Goal: Task Accomplishment & Management: Complete application form

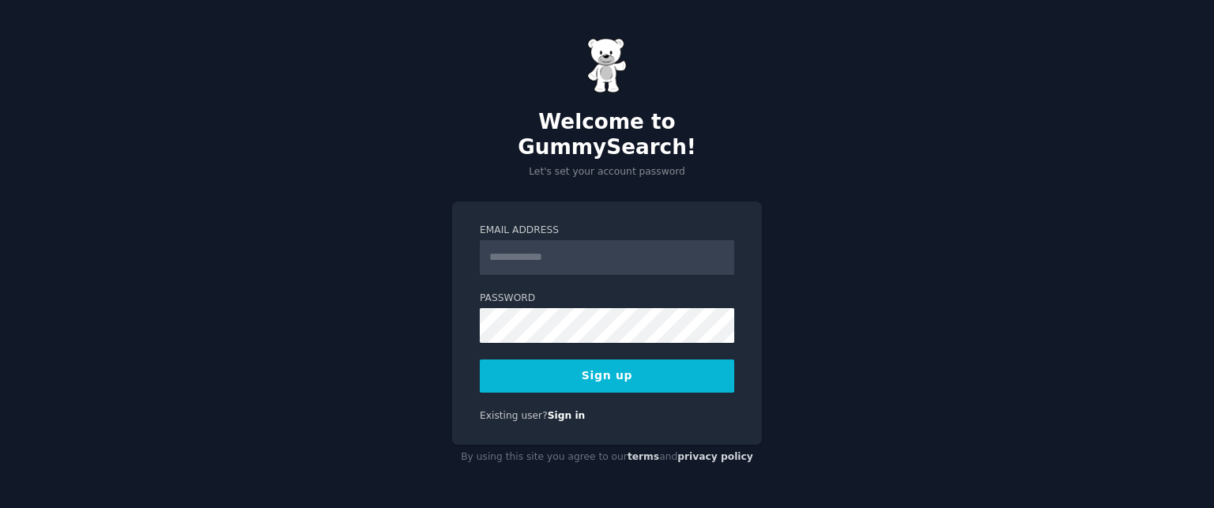
click at [560, 248] on input "Email Address" at bounding box center [607, 257] width 255 height 35
type input "**********"
click at [565, 360] on button "Sign up" at bounding box center [607, 376] width 255 height 33
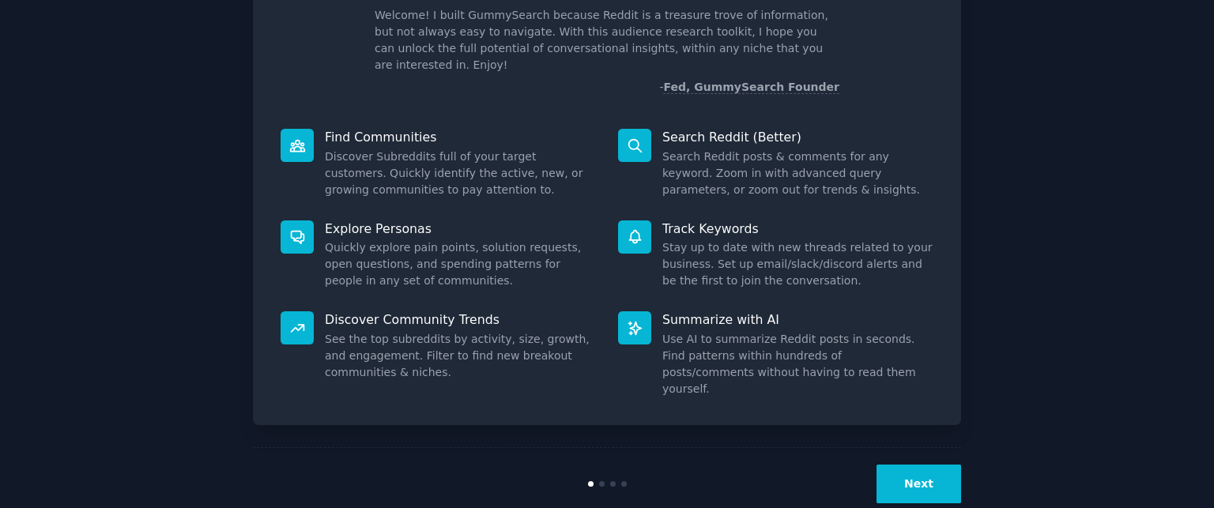
scroll to position [109, 0]
click at [911, 466] on button "Next" at bounding box center [919, 485] width 85 height 39
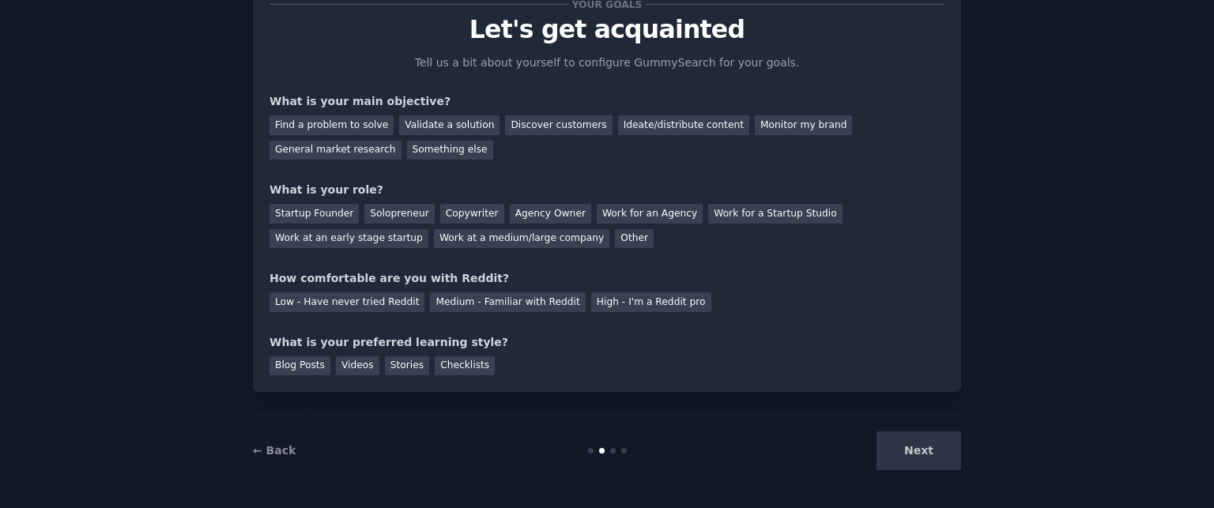
click at [911, 461] on div "Next" at bounding box center [843, 451] width 236 height 39
click at [900, 458] on div "Next" at bounding box center [843, 451] width 236 height 39
click at [435, 367] on div "Checklists" at bounding box center [465, 366] width 60 height 20
click at [900, 455] on div "Next" at bounding box center [843, 451] width 236 height 39
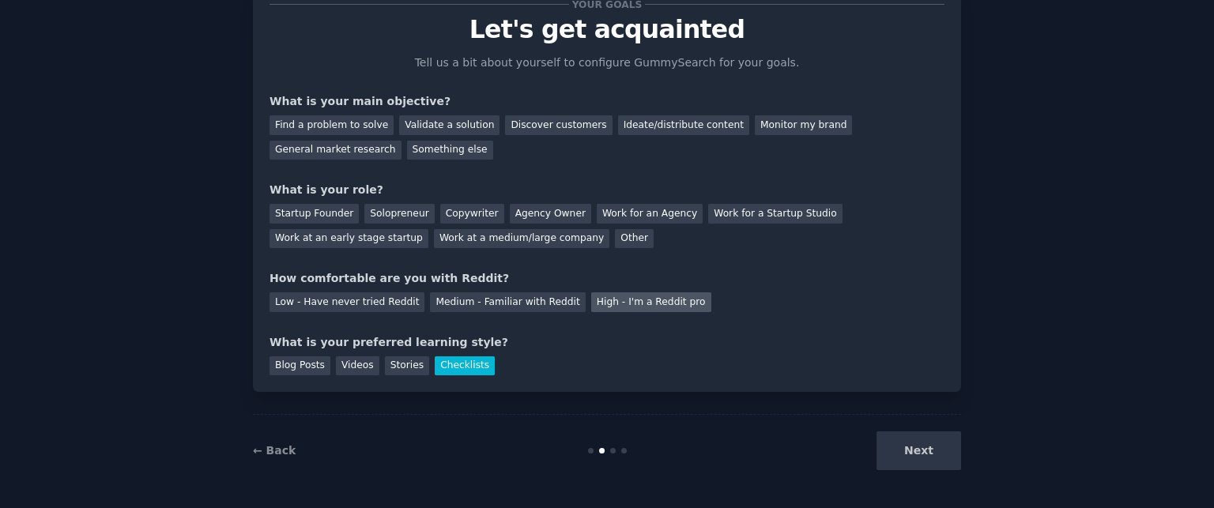
click at [603, 304] on div "High - I'm a Reddit pro" at bounding box center [651, 302] width 120 height 20
click at [615, 239] on div "Other" at bounding box center [634, 239] width 39 height 20
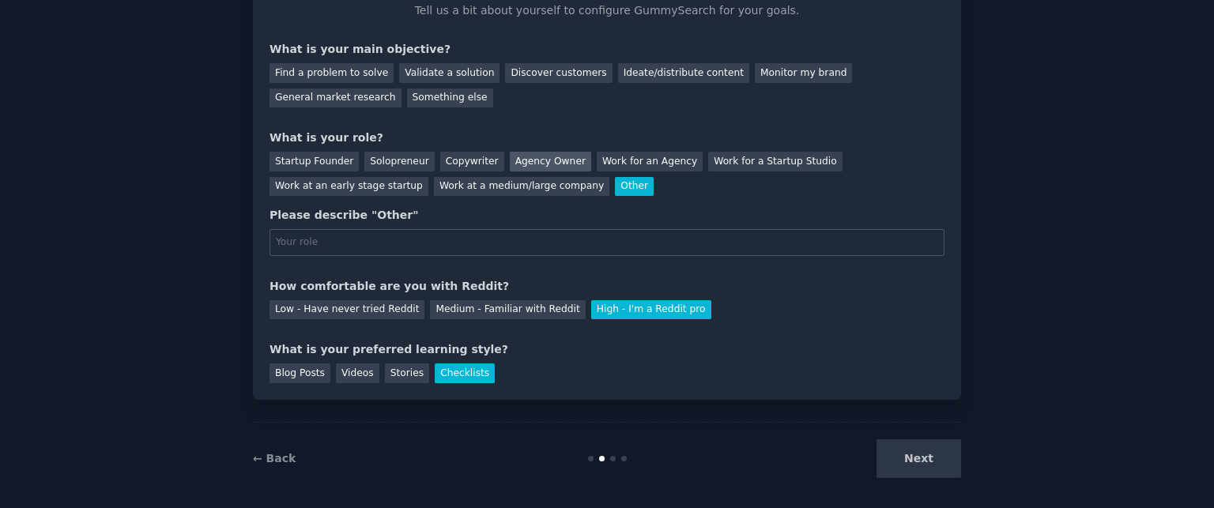
click at [528, 164] on div "Agency Owner" at bounding box center [550, 162] width 81 height 20
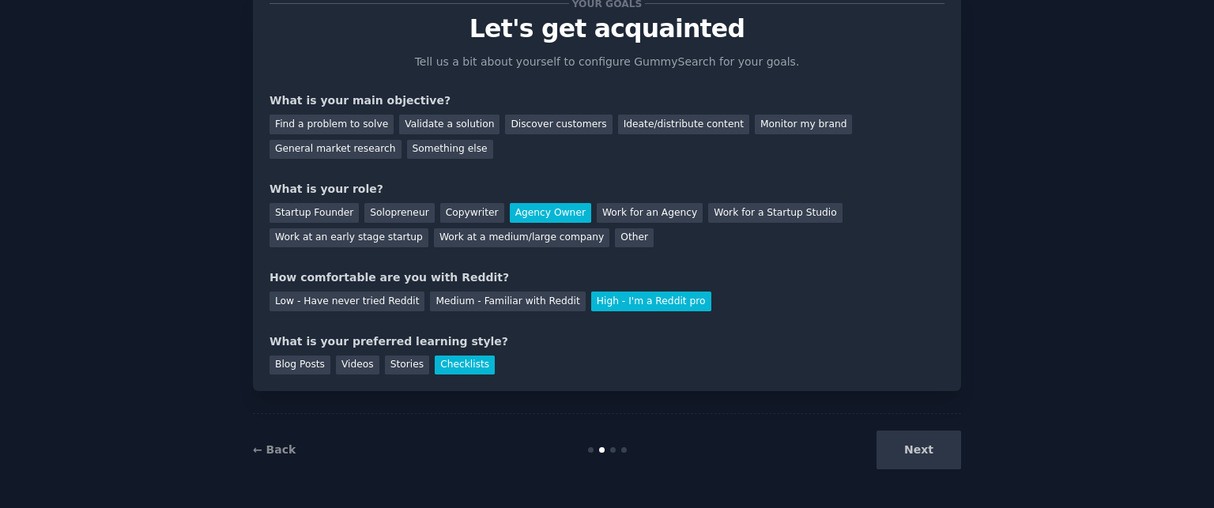
scroll to position [57, 0]
click at [357, 123] on div "Find a problem to solve" at bounding box center [332, 125] width 124 height 20
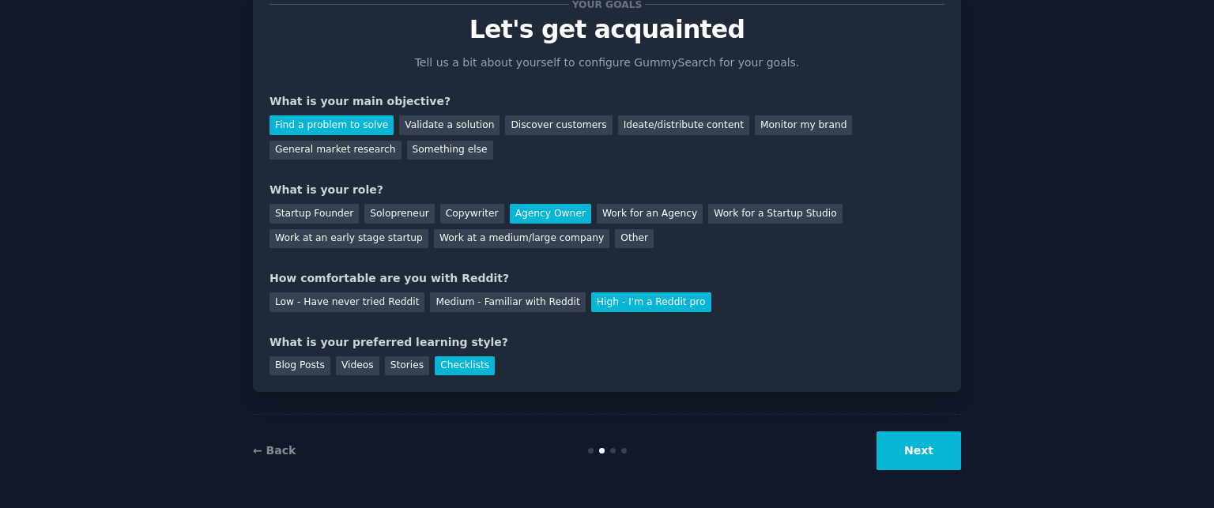
click at [910, 446] on button "Next" at bounding box center [919, 451] width 85 height 39
